Goal: Task Accomplishment & Management: Manage account settings

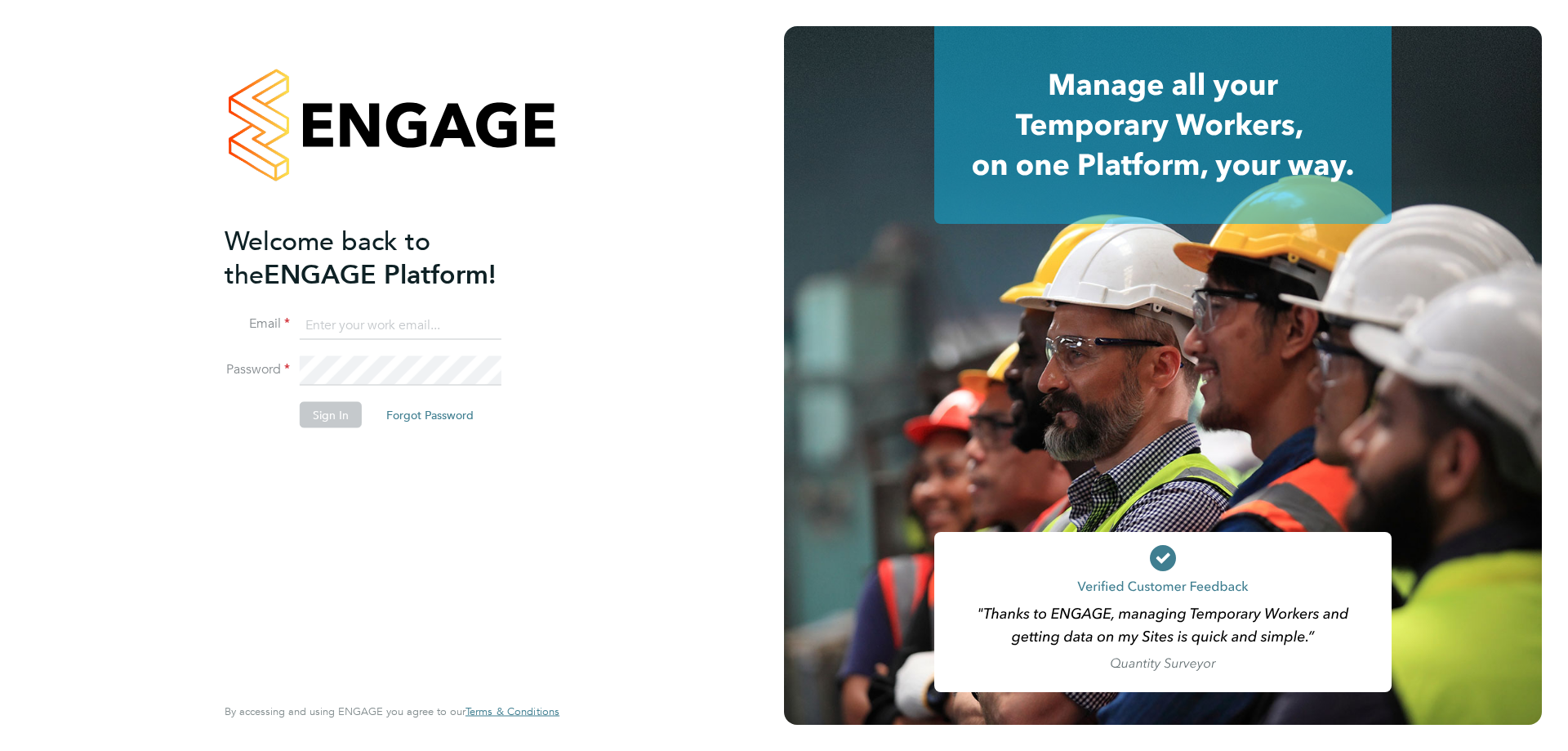
type input "accounts@xede.co.uk"
click at [343, 412] on button "Sign In" at bounding box center [330, 414] width 62 height 26
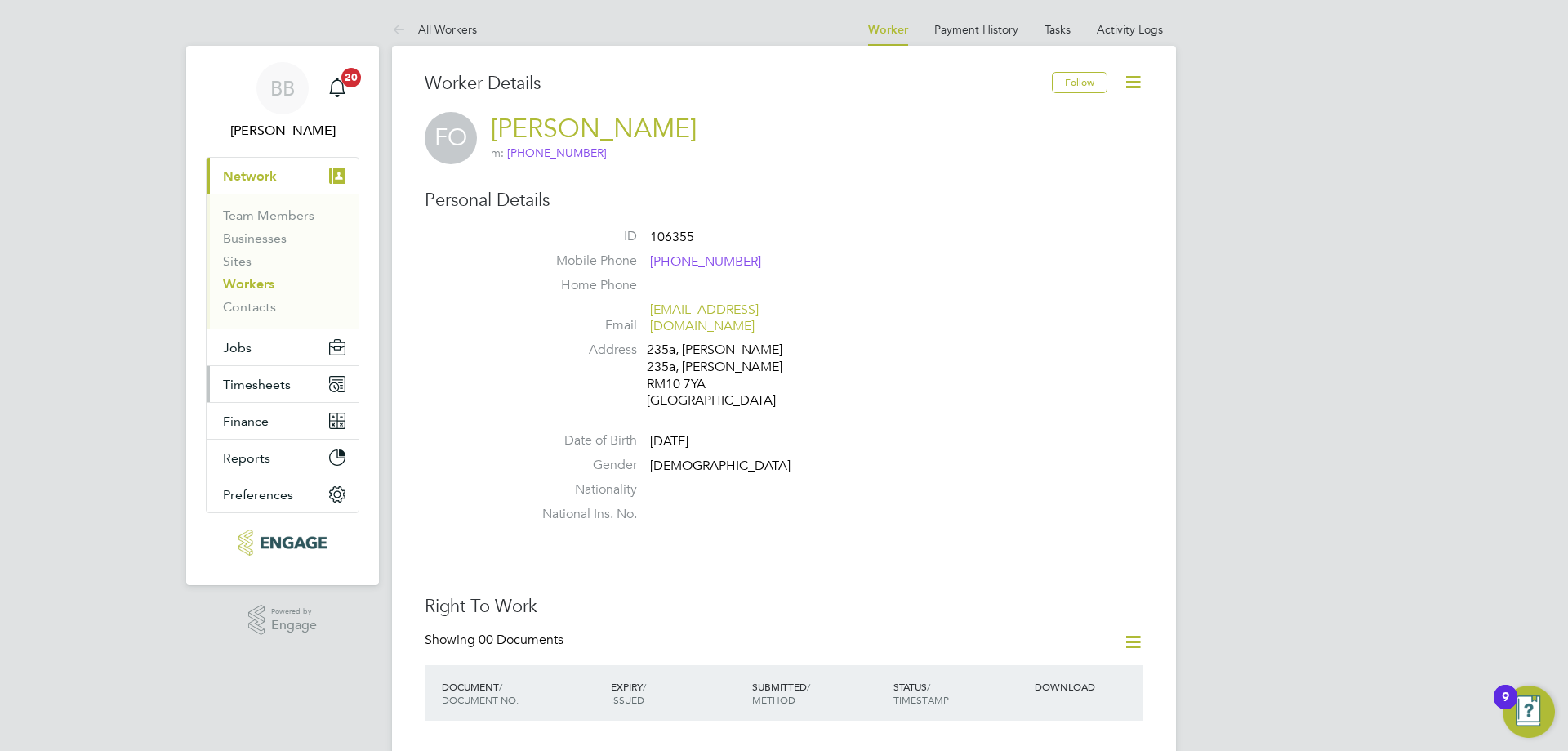
click at [294, 387] on button "Timesheets" at bounding box center [282, 384] width 152 height 36
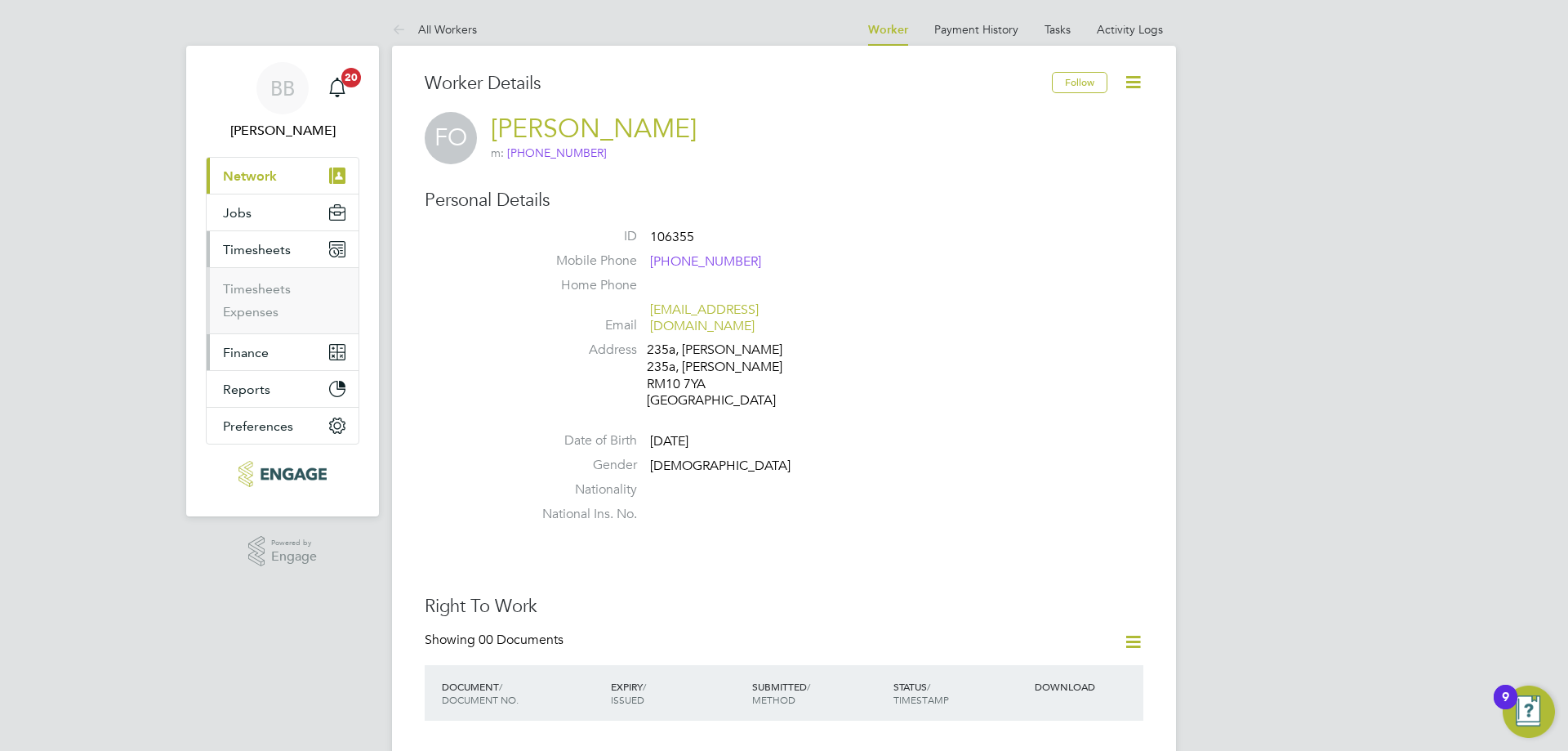
click at [278, 356] on button "Finance" at bounding box center [282, 352] width 152 height 36
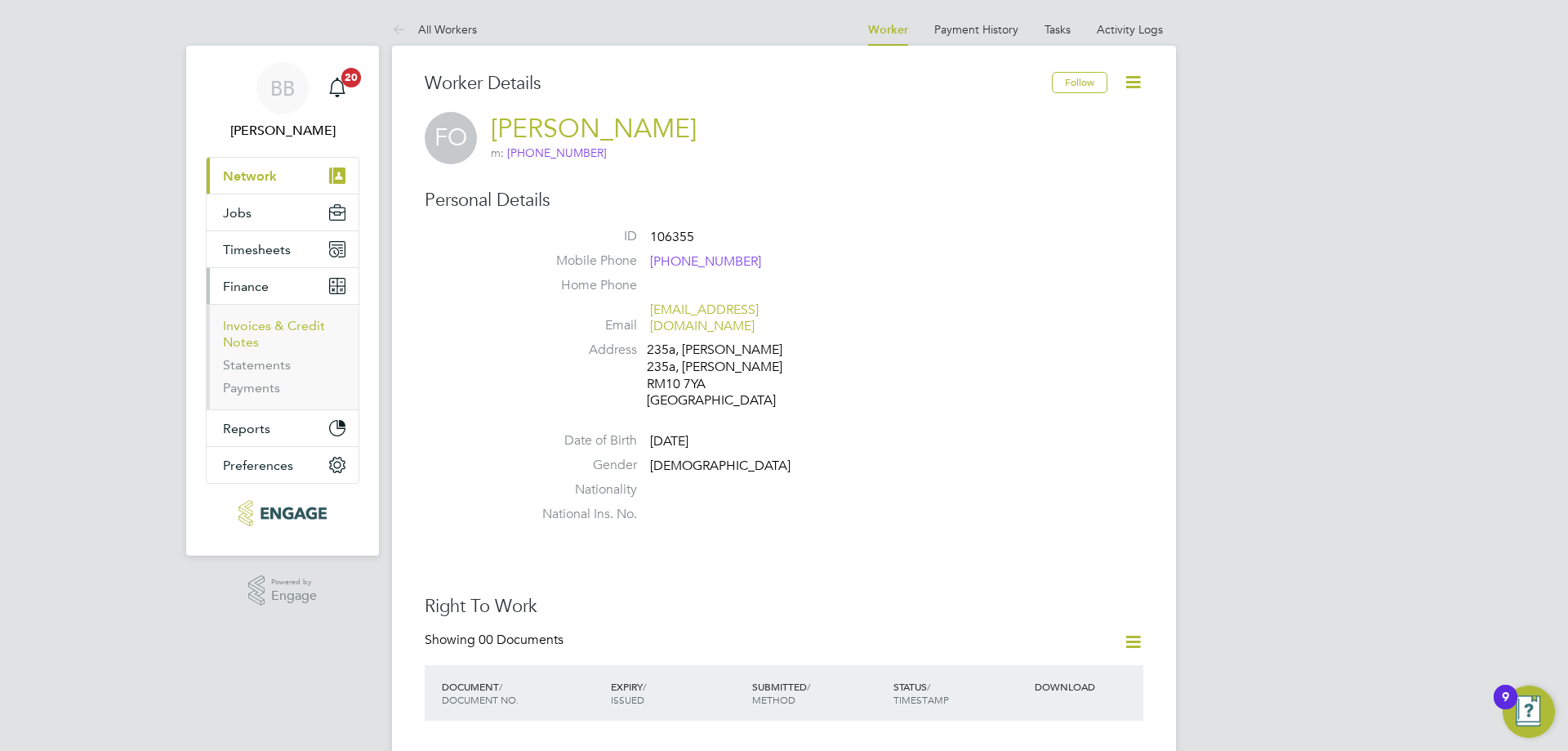
click at [276, 325] on link "Invoices & Credit Notes" at bounding box center [274, 333] width 102 height 31
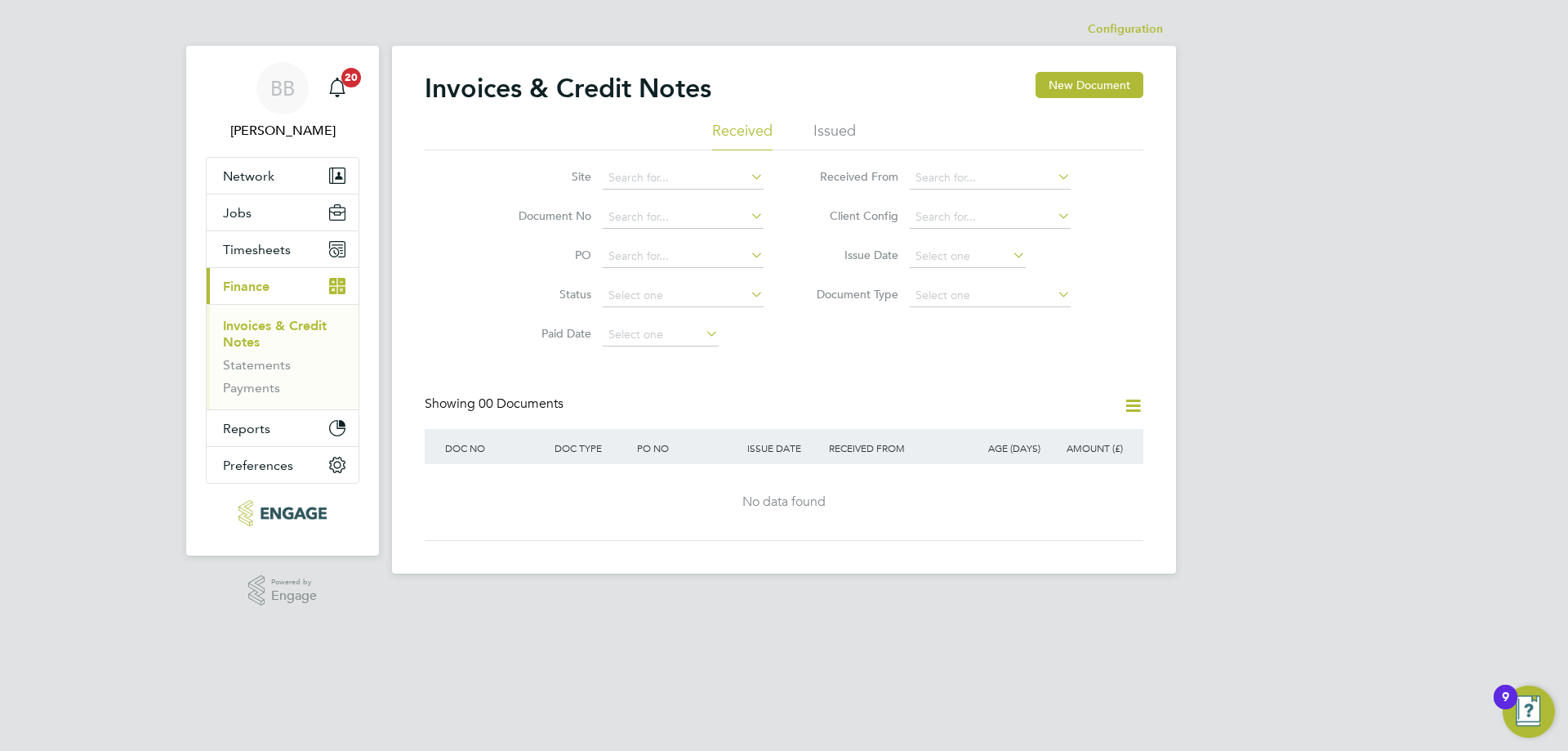
click at [832, 134] on li "Issued" at bounding box center [834, 136] width 42 height 30
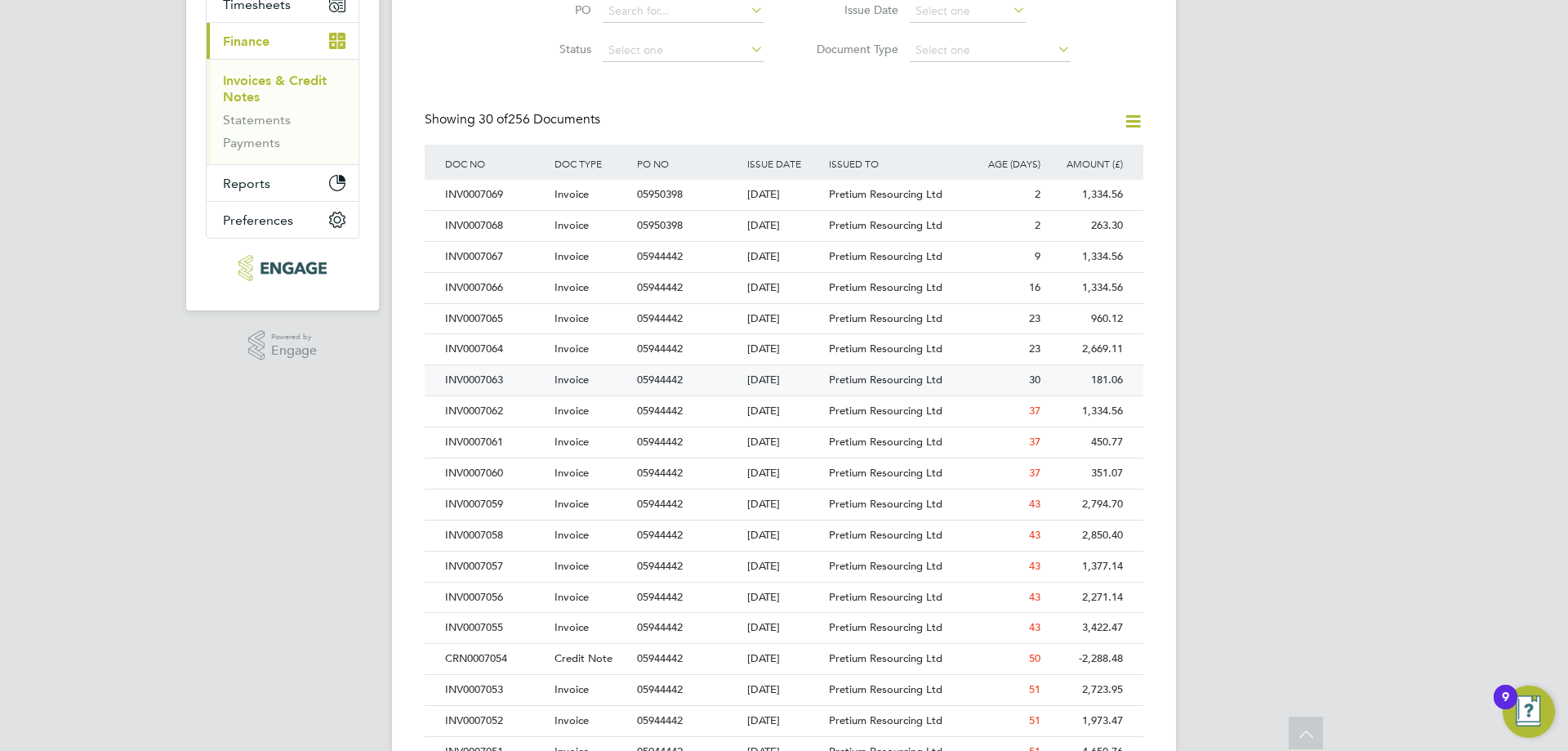
click at [515, 384] on div "INV0007063" at bounding box center [496, 380] width 110 height 31
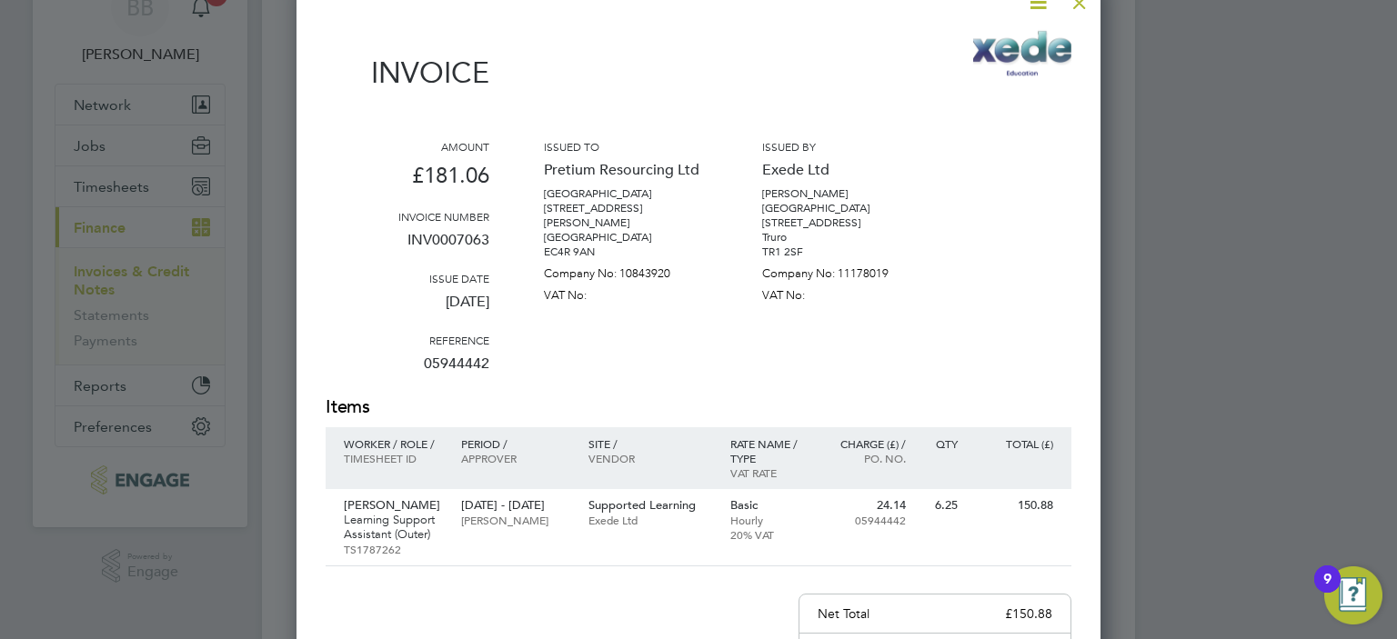
scroll to position [182, 0]
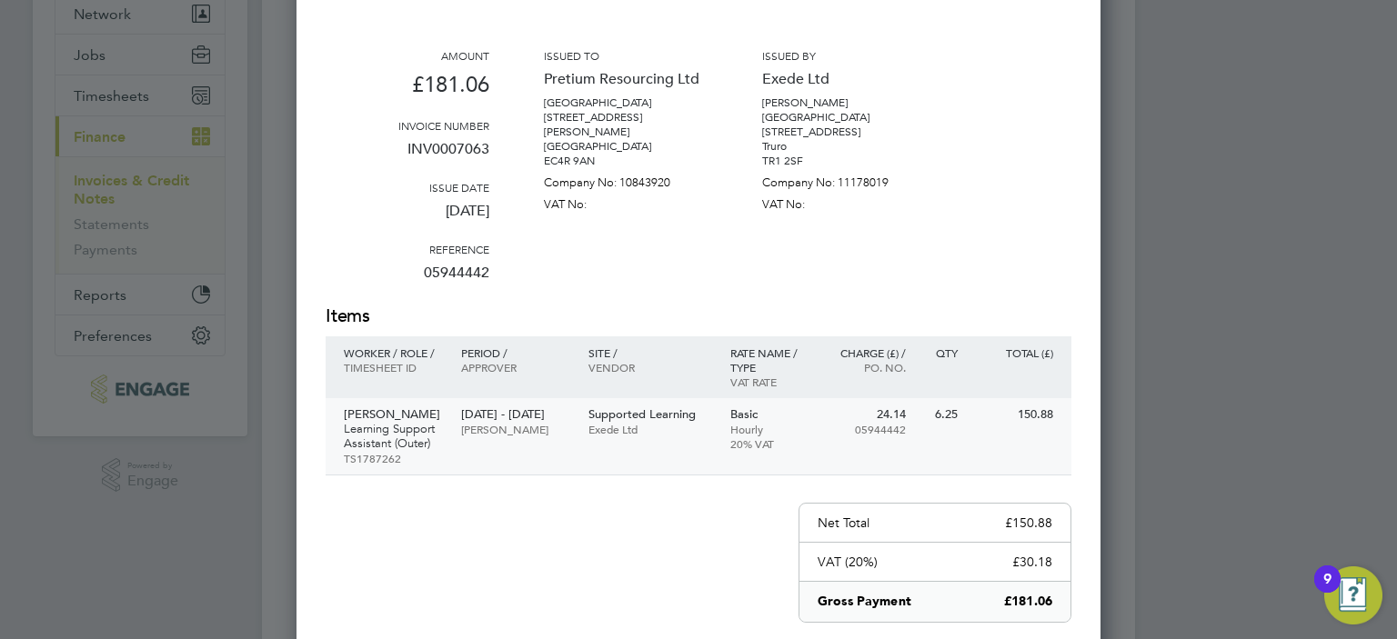
drag, startPoint x: 562, startPoint y: 409, endPoint x: 447, endPoint y: 416, distance: 114.7
click at [447, 416] on div "[PERSON_NAME] Learning Support Assistant (Outer) TS1787262 [DATE] - [DATE] [PER…" at bounding box center [699, 436] width 746 height 77
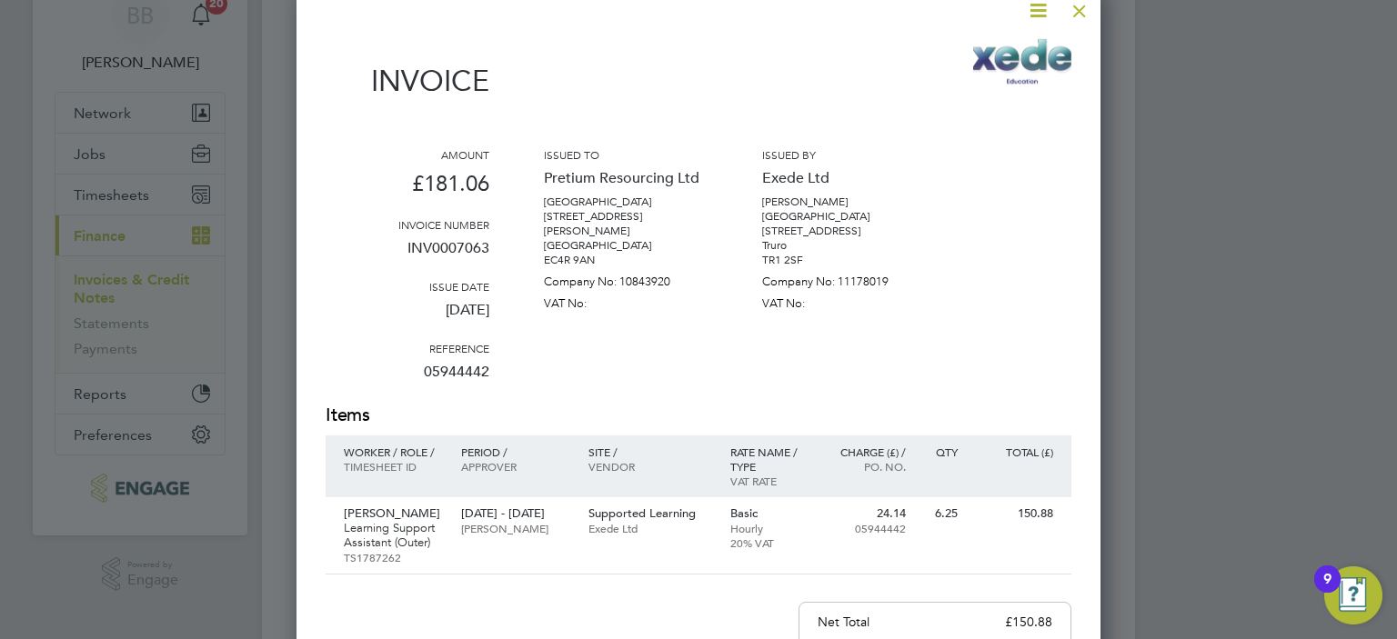
scroll to position [0, 0]
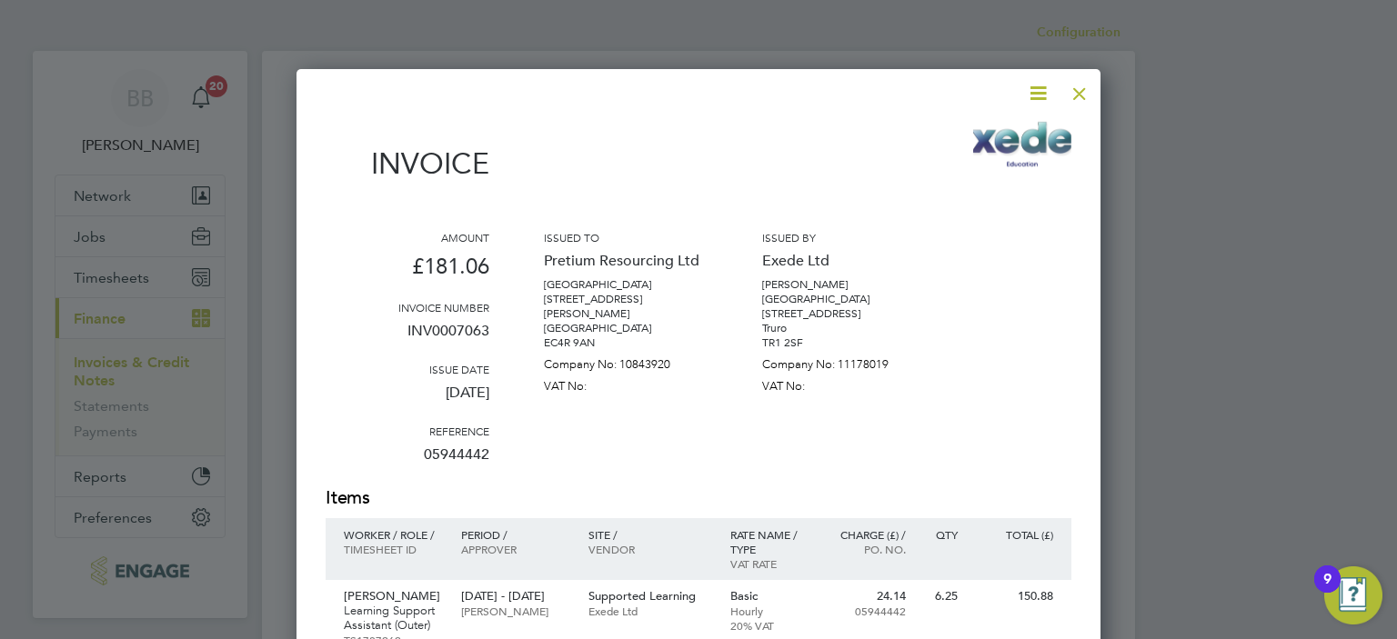
click at [1077, 96] on div at bounding box center [1079, 89] width 33 height 33
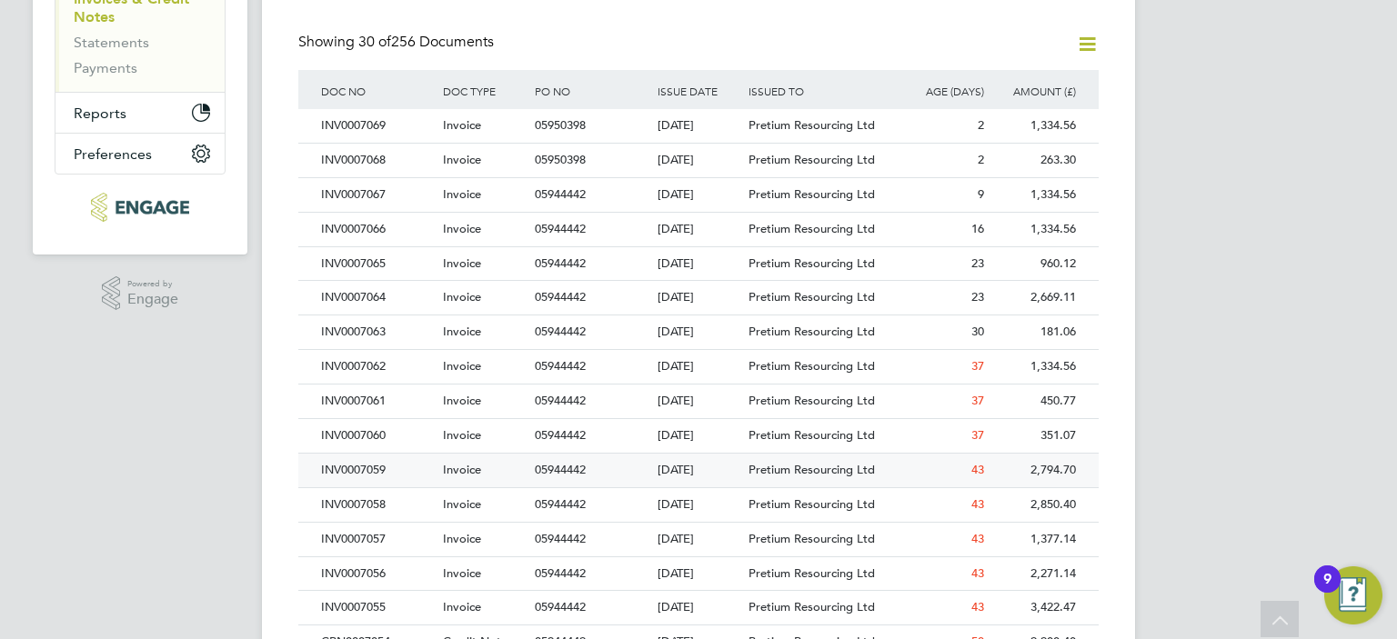
scroll to position [455, 0]
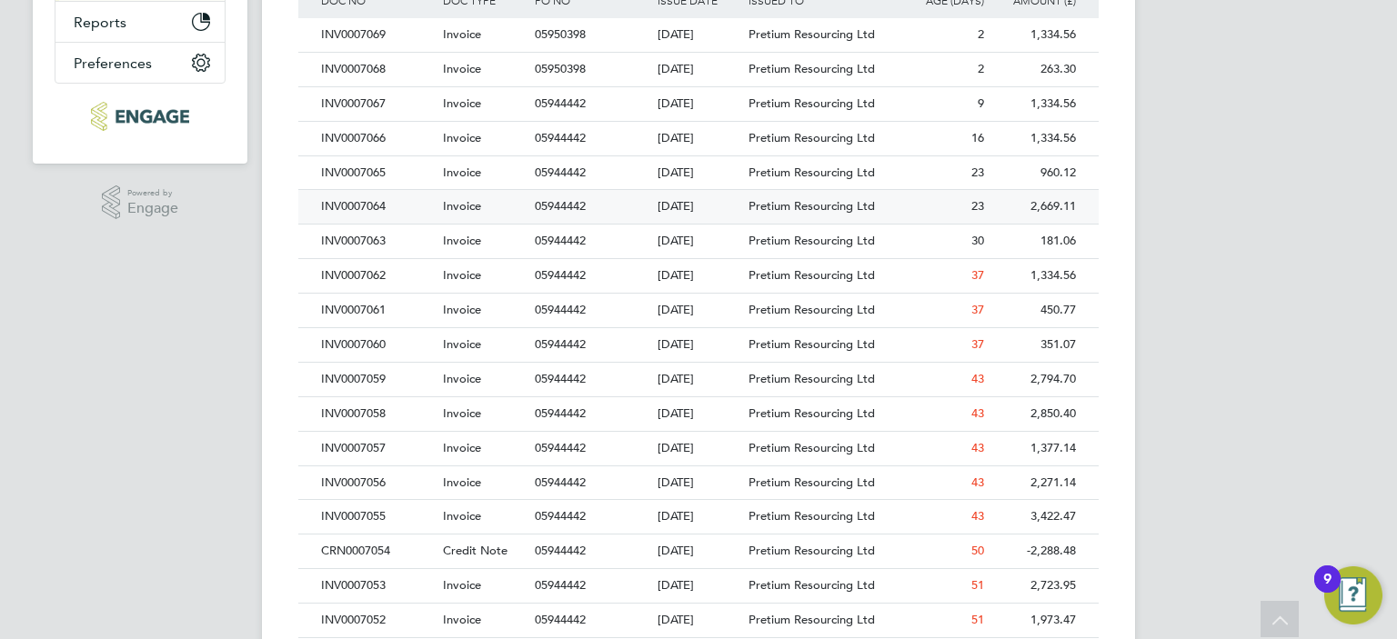
click at [393, 210] on div "INV0007064" at bounding box center [377, 207] width 122 height 34
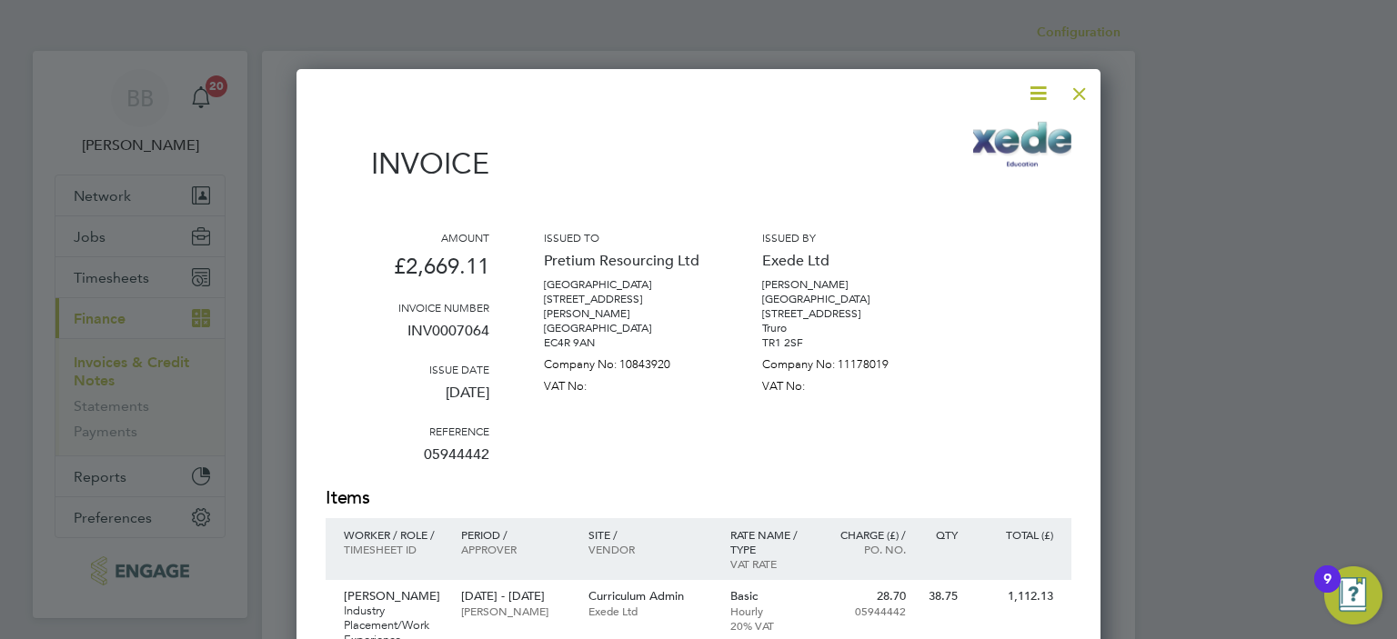
click at [1082, 94] on div at bounding box center [1079, 89] width 33 height 33
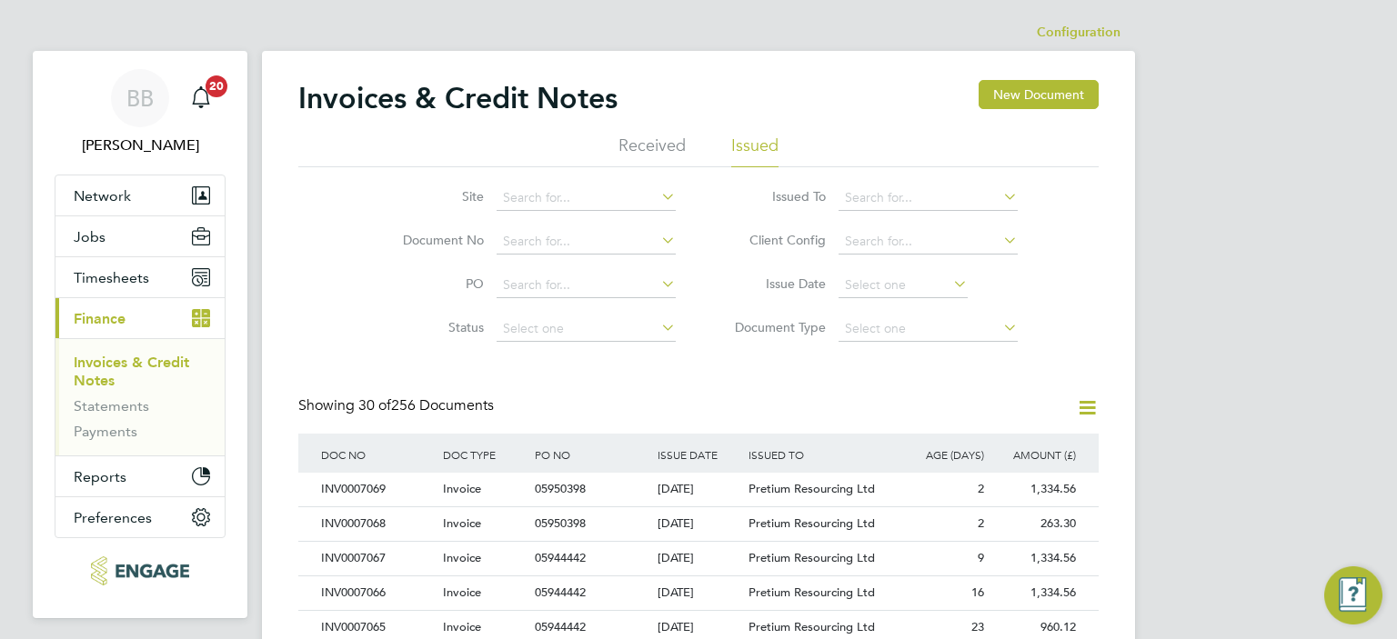
scroll to position [235, 0]
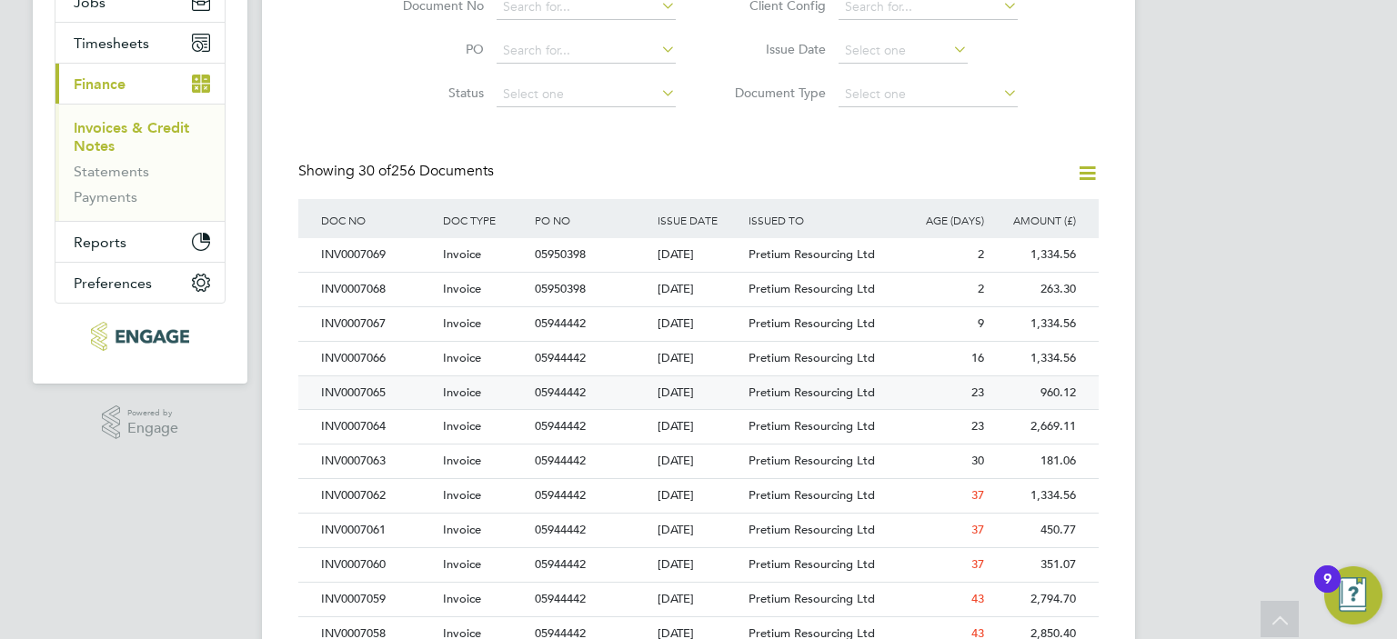
click at [405, 399] on div "INV0007065" at bounding box center [377, 393] width 122 height 34
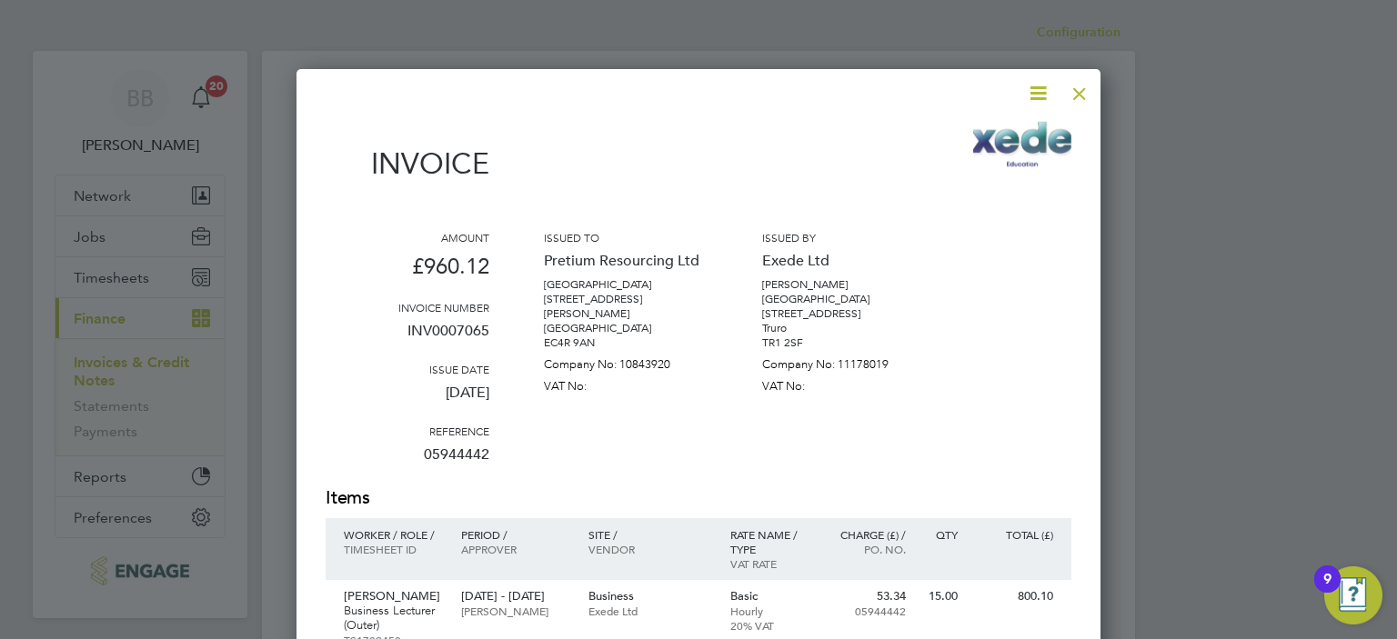
click at [1082, 94] on div at bounding box center [1079, 89] width 33 height 33
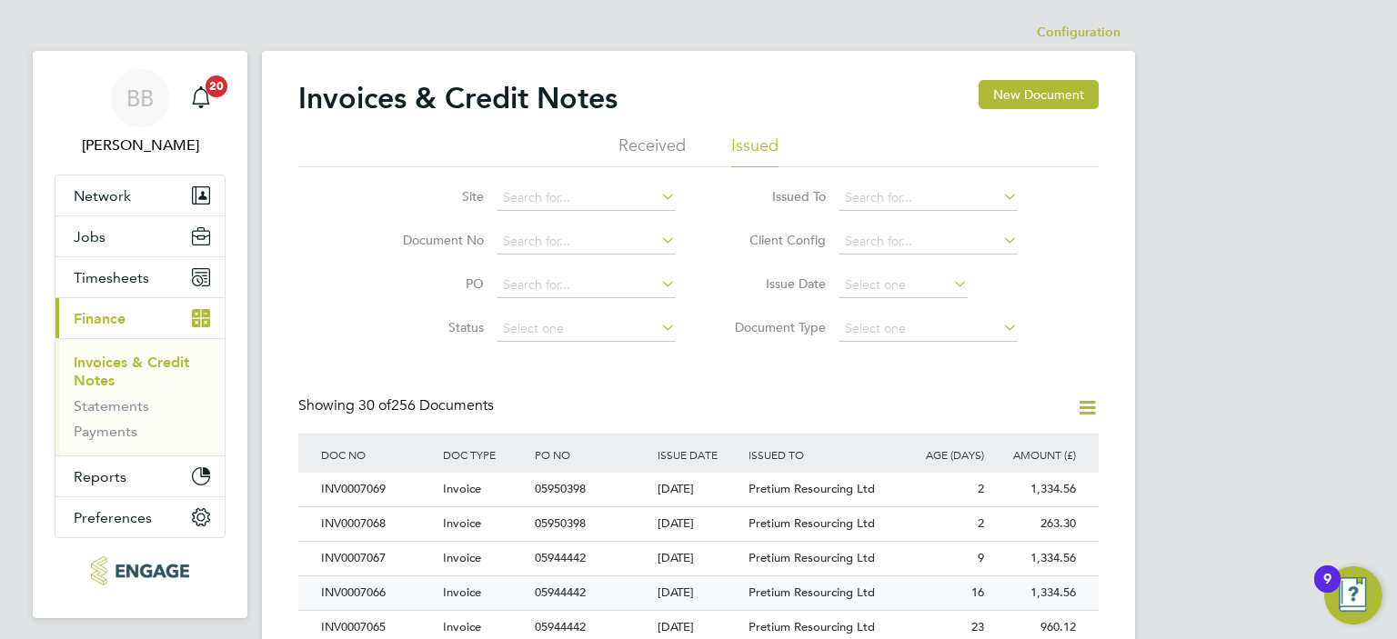
click at [400, 592] on div "INV0007066" at bounding box center [377, 593] width 122 height 34
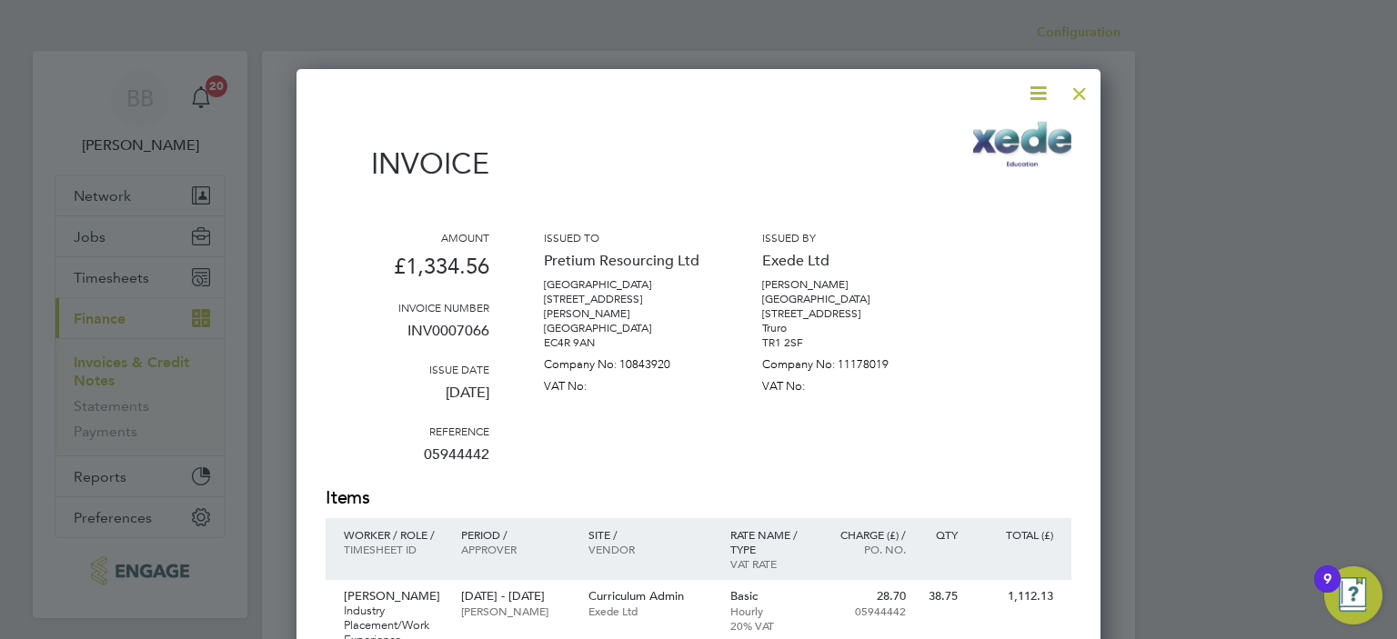
click at [1084, 97] on div at bounding box center [1079, 89] width 33 height 33
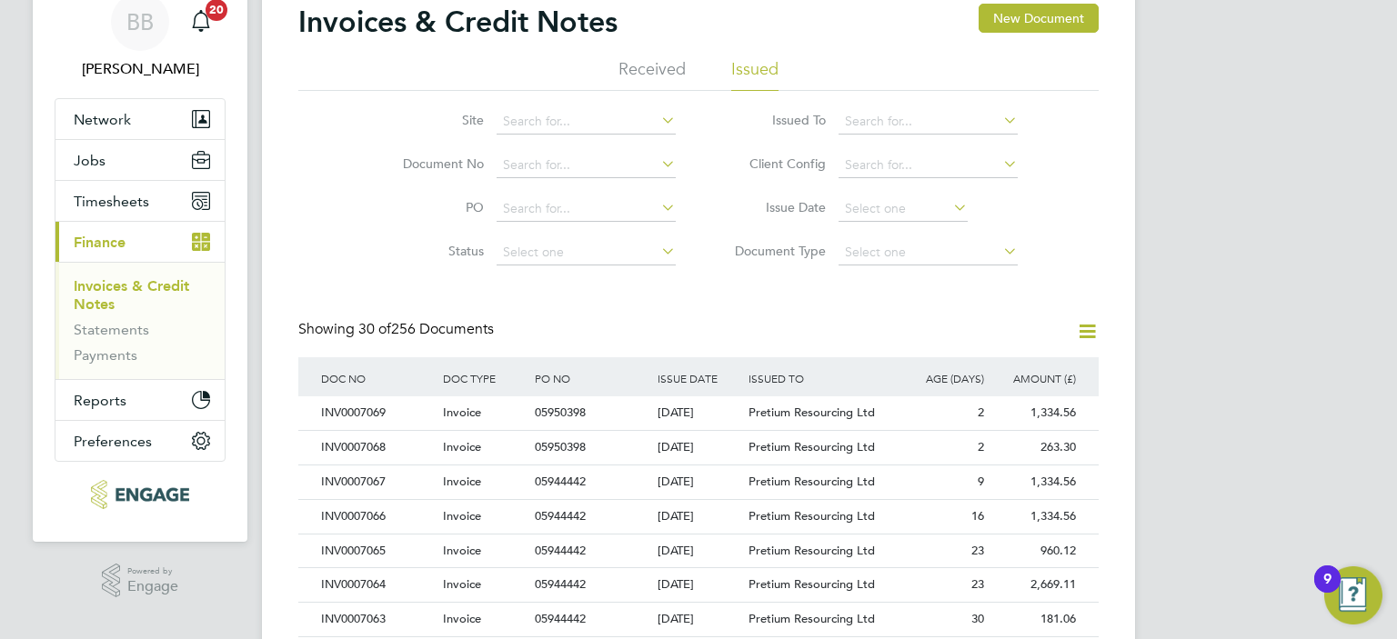
scroll to position [182, 0]
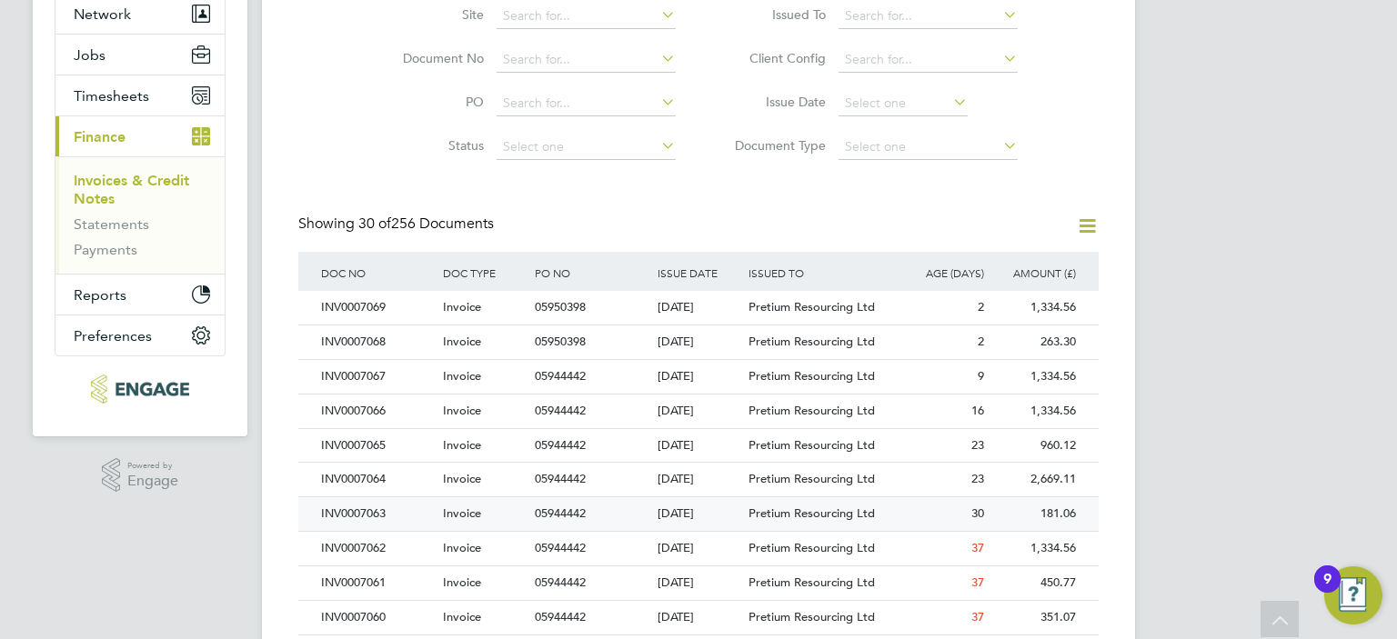
click at [423, 518] on div "INV0007063" at bounding box center [377, 514] width 122 height 34
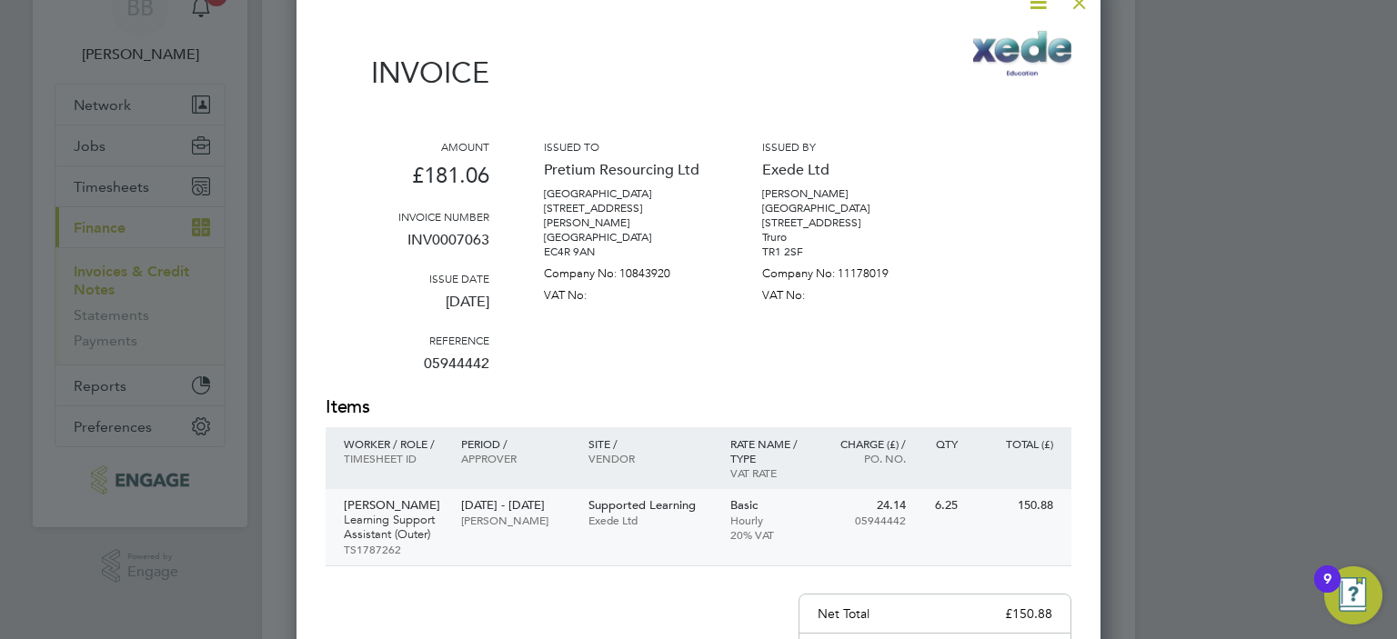
scroll to position [182, 0]
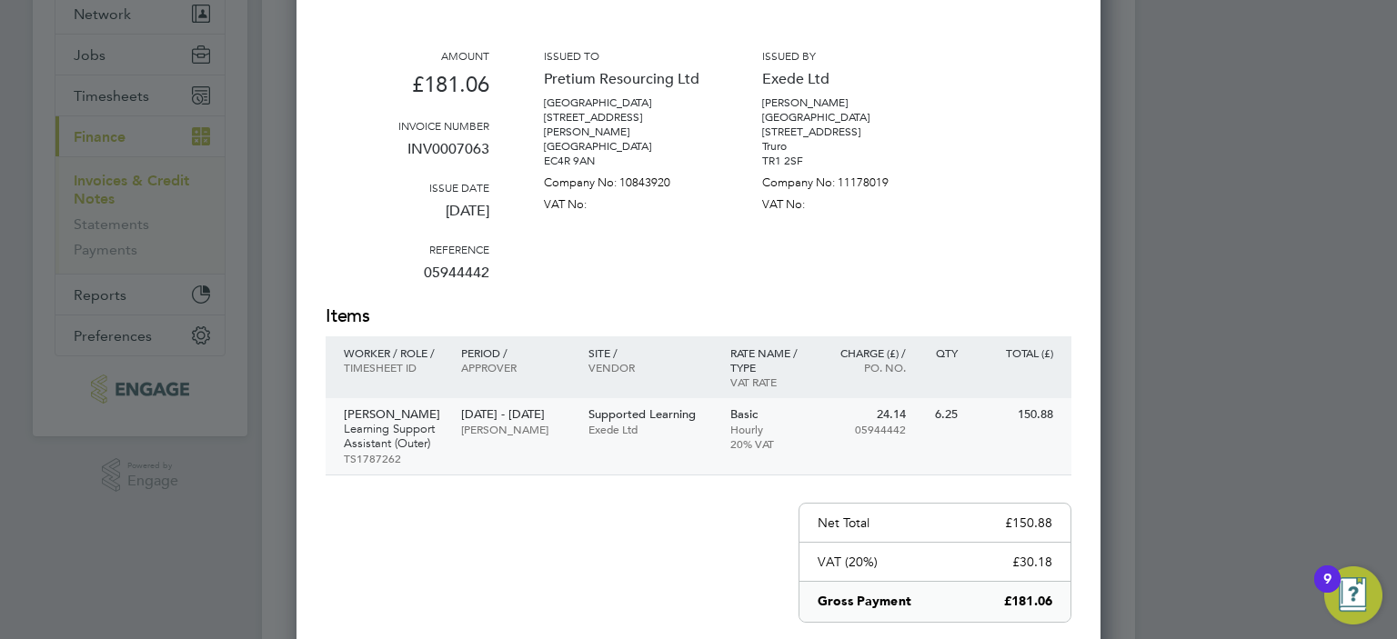
click at [484, 437] on div "[DATE] - [DATE] [PERSON_NAME]" at bounding box center [515, 421] width 126 height 47
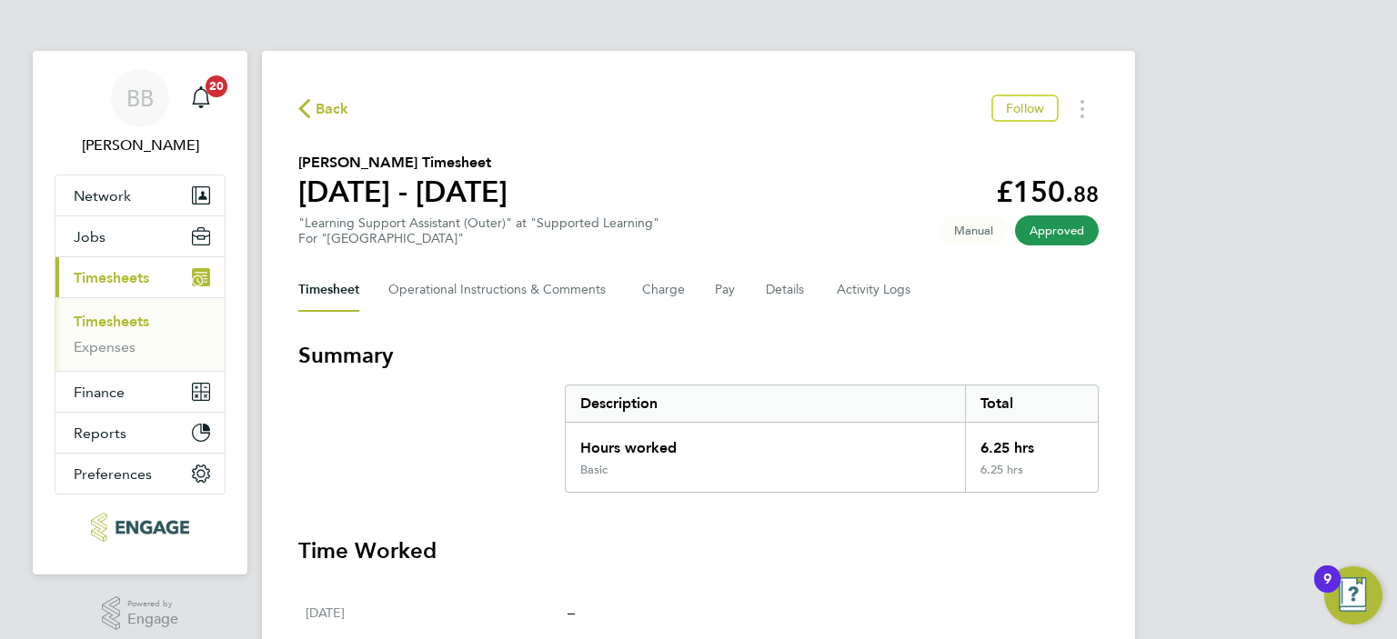
drag, startPoint x: 519, startPoint y: 203, endPoint x: 298, endPoint y: 204, distance: 220.9
click at [298, 204] on section "[PERSON_NAME] Timesheet [DATE] - [DATE] £150. 88 "Learning Support Assistant (O…" at bounding box center [698, 199] width 800 height 95
copy h1 "[DATE] - [DATE]"
click at [713, 301] on div "Timesheet Operational Instructions & Comments Charge Pay Details Activity Logs" at bounding box center [698, 290] width 800 height 44
click at [715, 300] on button "Pay" at bounding box center [726, 290] width 22 height 44
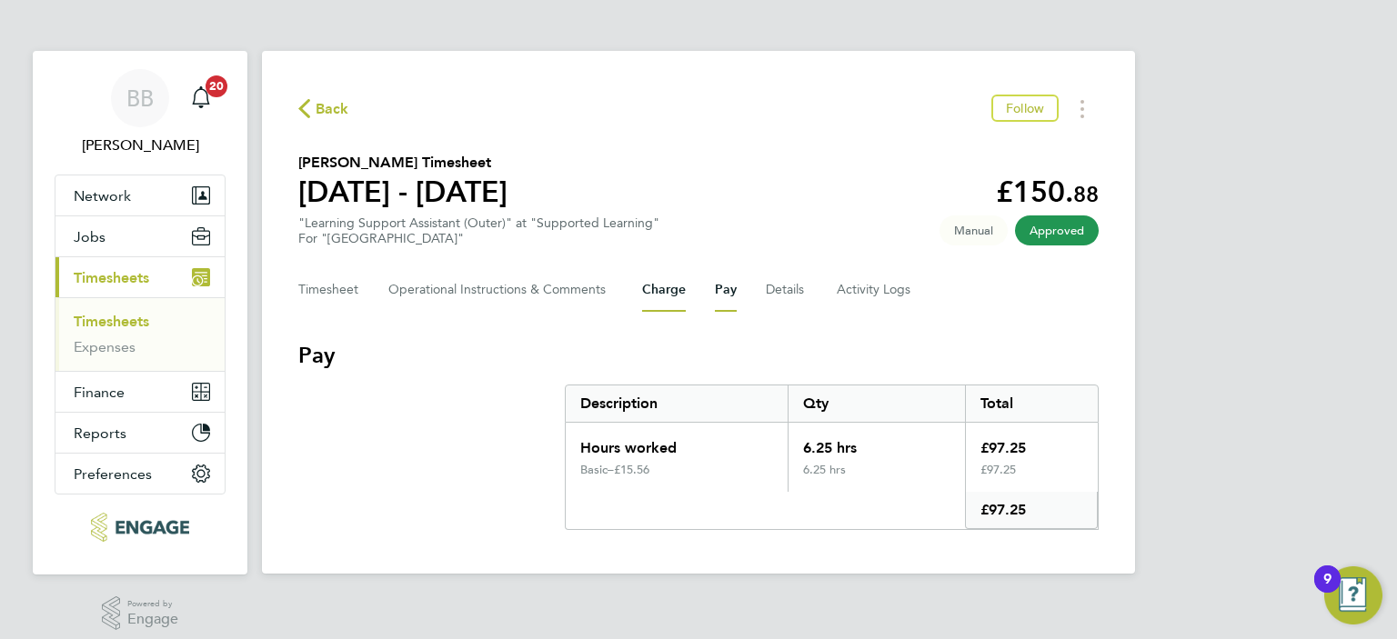
drag, startPoint x: 655, startPoint y: 290, endPoint x: 680, endPoint y: 301, distance: 27.7
click at [655, 290] on button "Charge" at bounding box center [664, 290] width 44 height 44
click at [725, 291] on button "Pay" at bounding box center [726, 290] width 22 height 44
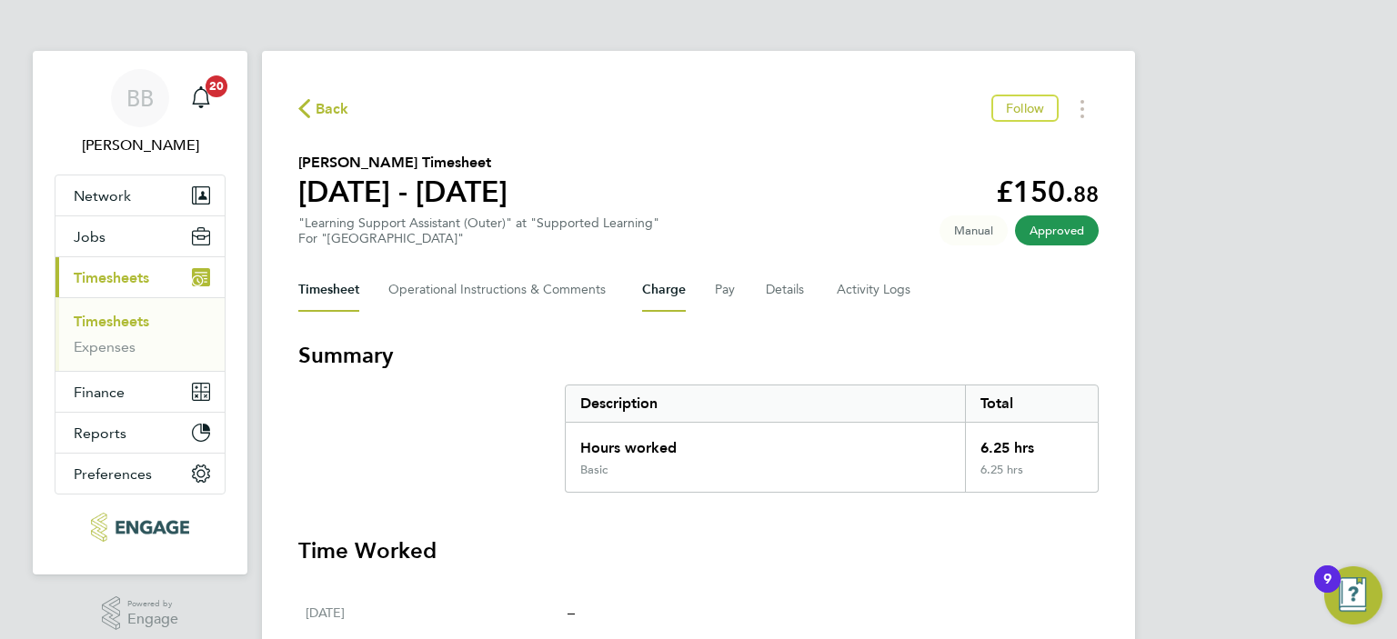
click at [680, 295] on button "Charge" at bounding box center [664, 290] width 44 height 44
